Goal: Check status: Check status

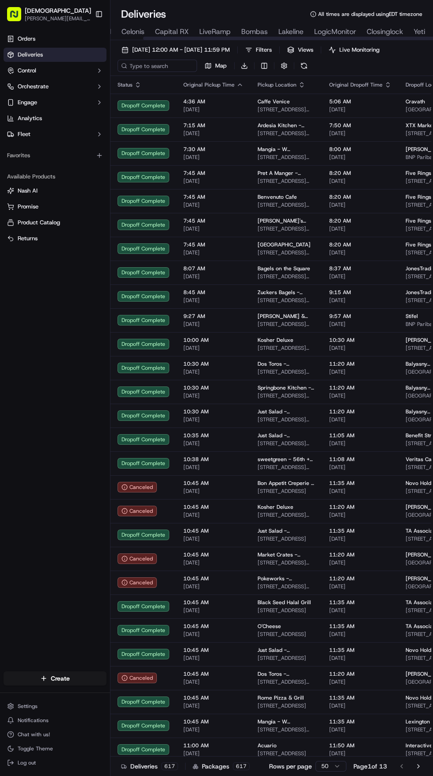
scroll to position [0, 158]
click at [280, 29] on span "Lakeline" at bounding box center [286, 31] width 25 height 11
type input "[STREET_ADDRESS]"
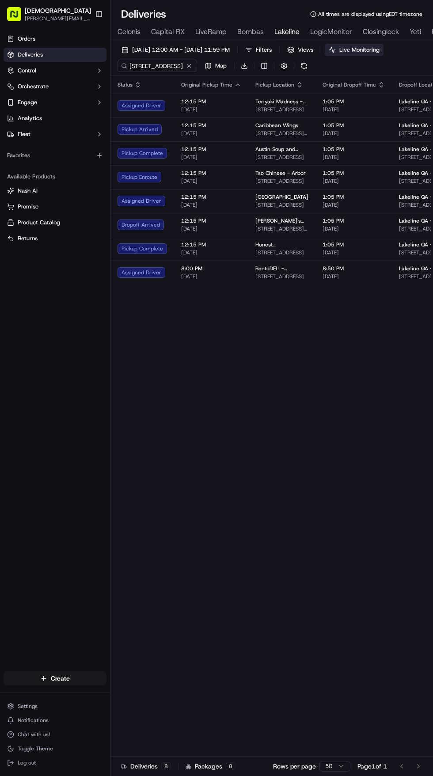
click at [379, 53] on span "Live Monitoring" at bounding box center [359, 50] width 40 height 8
